Goal: Transaction & Acquisition: Obtain resource

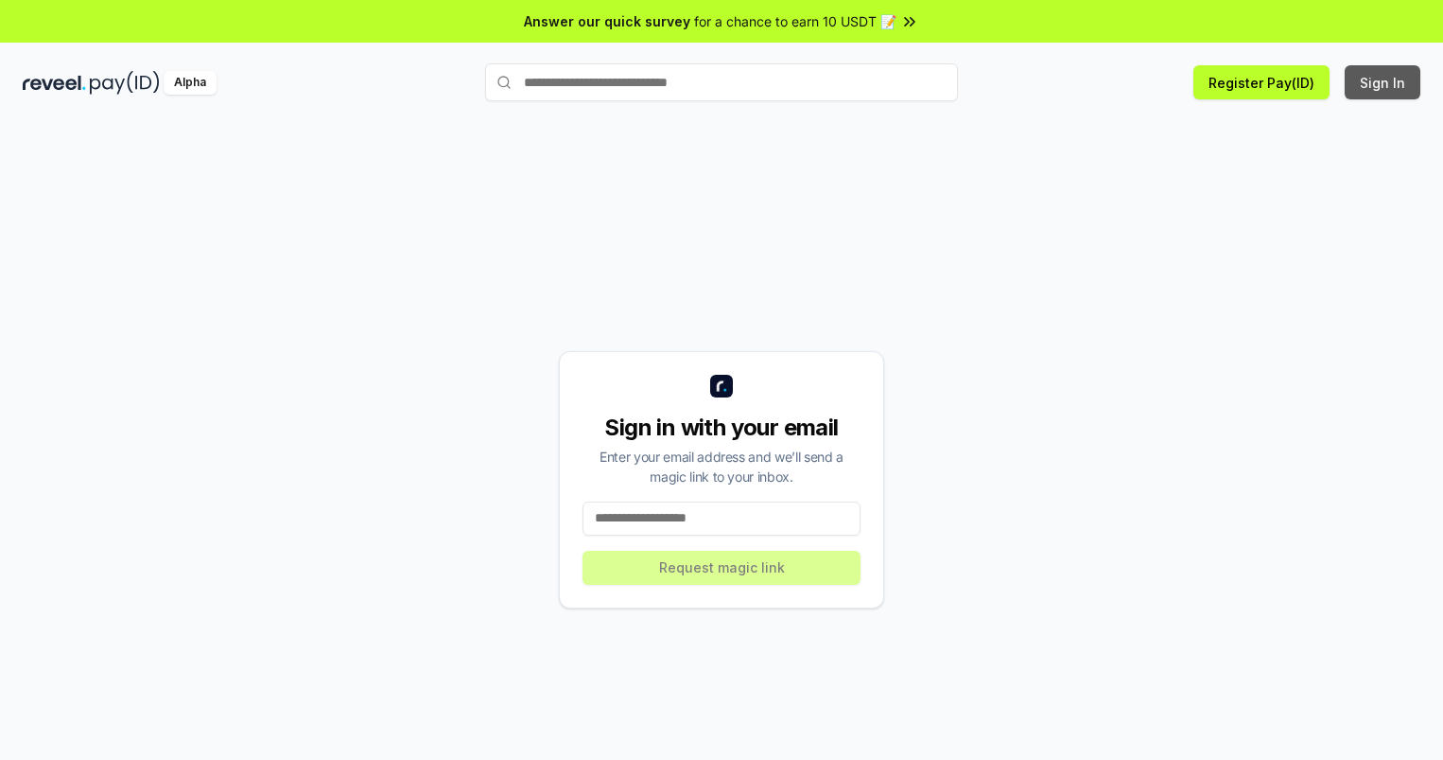
click at [1384, 82] on button "Sign In" at bounding box center [1383, 82] width 76 height 34
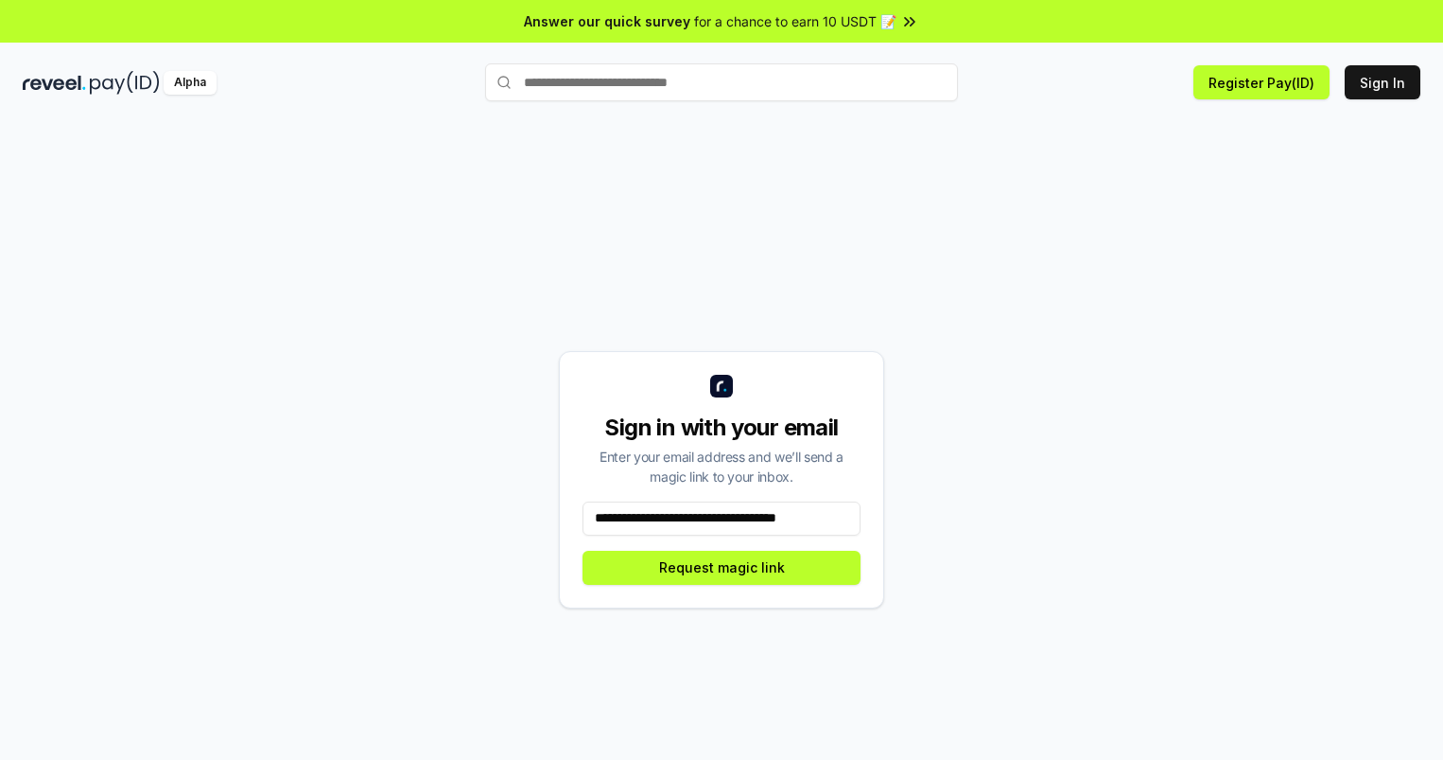
scroll to position [0, 5]
type input "**********"
click at [722, 567] on button "Request magic link" at bounding box center [722, 567] width 278 height 34
